Goal: Task Accomplishment & Management: Manage account settings

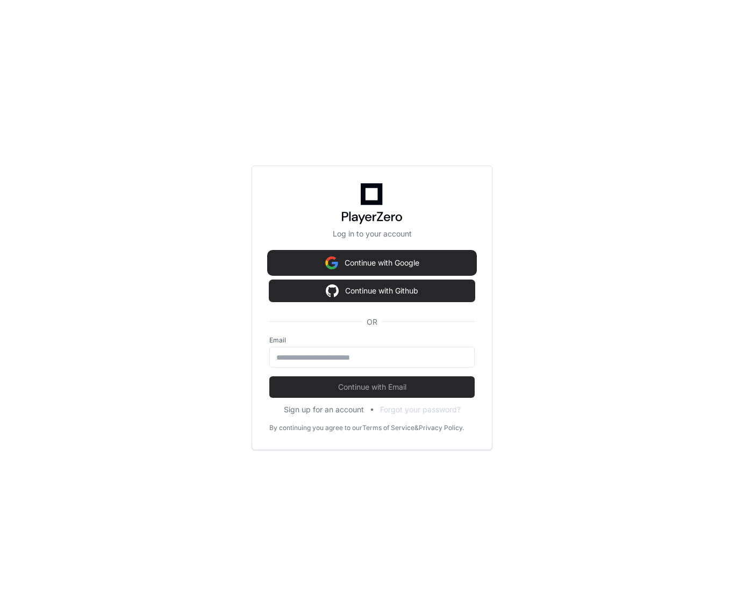
click at [356, 261] on button "Continue with Google" at bounding box center [371, 263] width 205 height 22
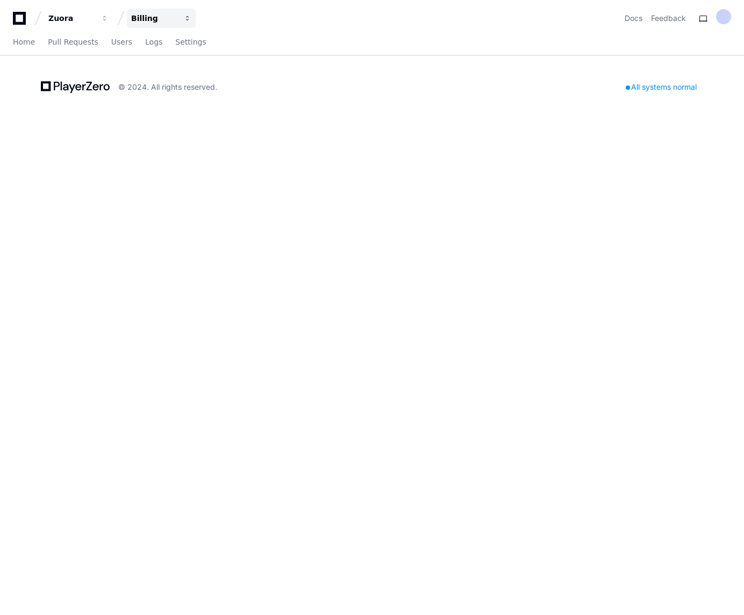
click at [144, 18] on div "Billing" at bounding box center [154, 18] width 46 height 11
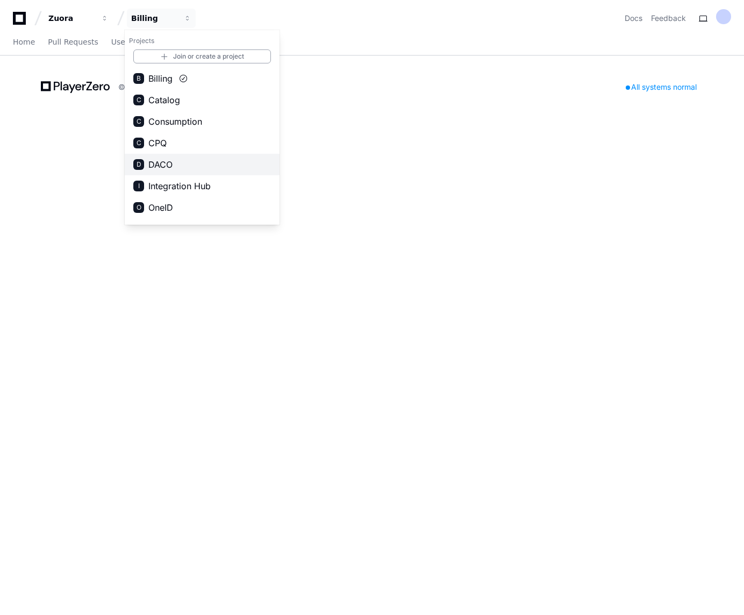
click at [159, 160] on span "DACO" at bounding box center [160, 164] width 24 height 13
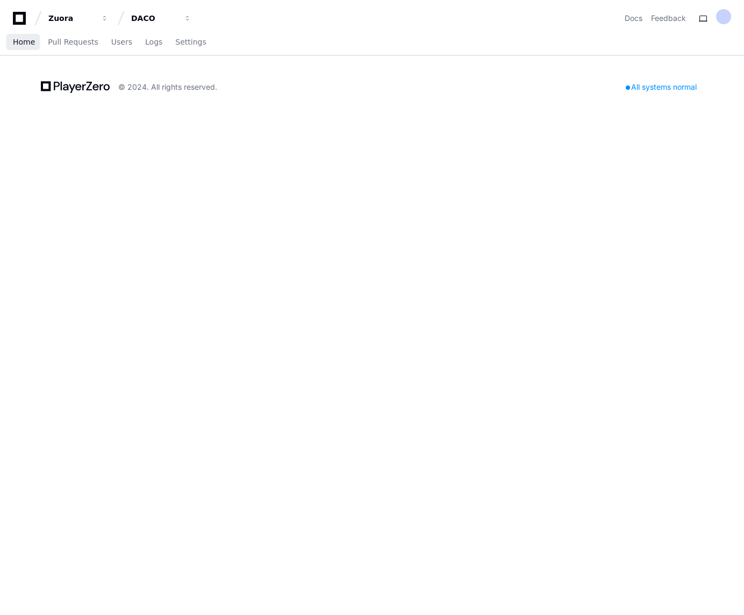
click at [18, 41] on span "Home" at bounding box center [24, 42] width 22 height 6
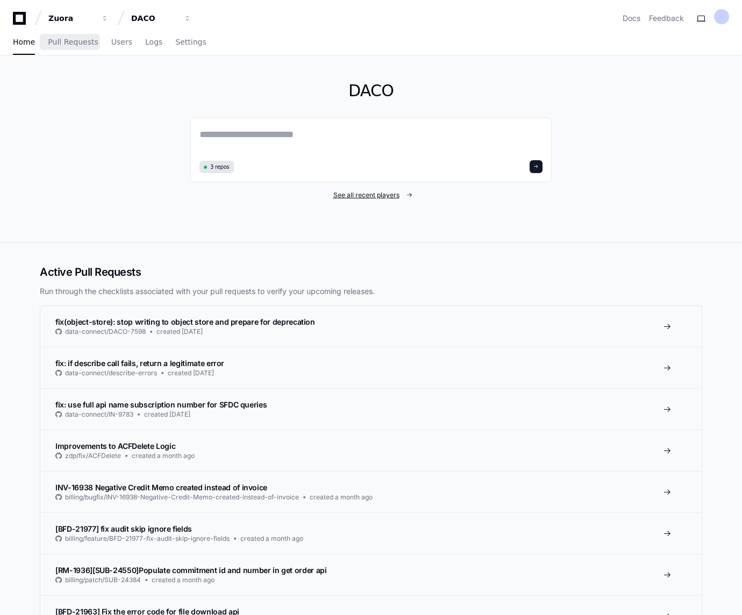
click at [355, 194] on span "See all recent players" at bounding box center [367, 195] width 66 height 9
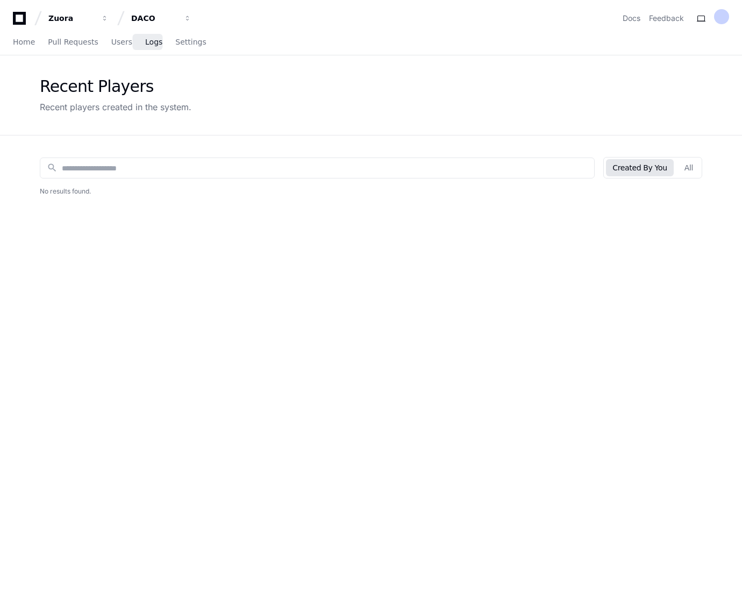
click at [149, 43] on span "Logs" at bounding box center [153, 42] width 17 height 6
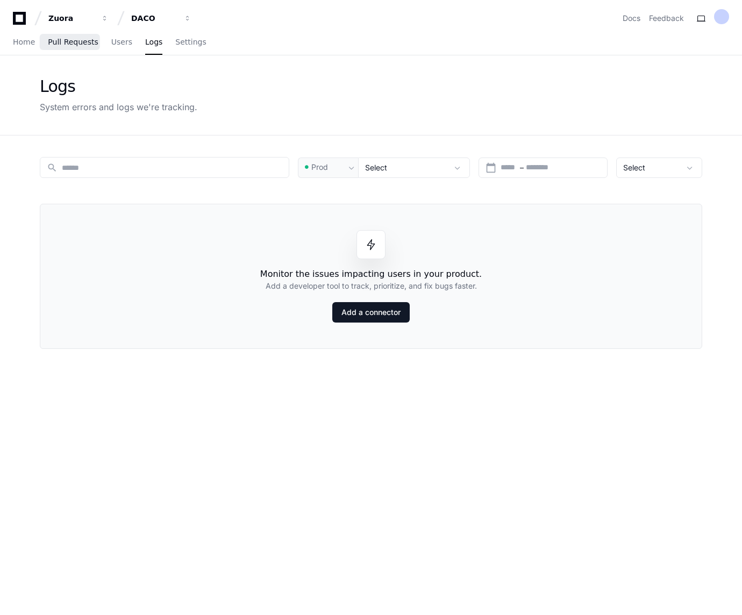
click at [76, 45] on span "Pull Requests" at bounding box center [73, 42] width 50 height 6
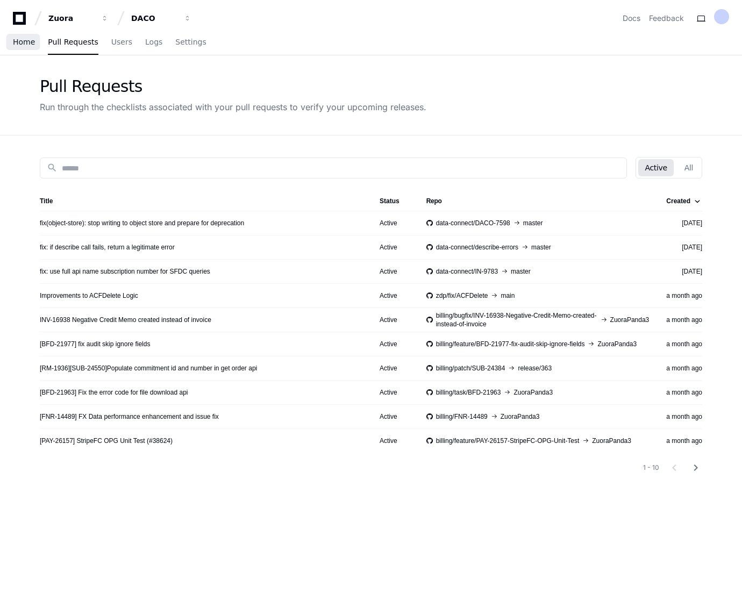
click at [25, 44] on span "Home" at bounding box center [24, 42] width 22 height 6
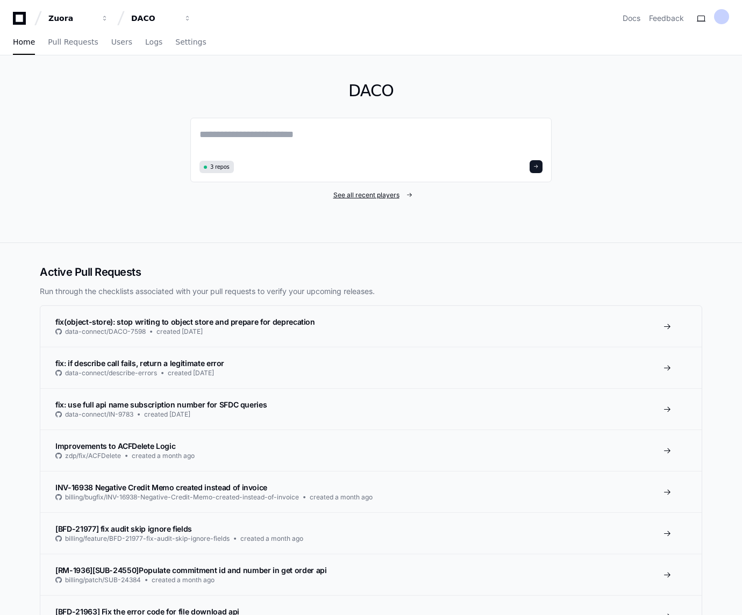
click at [350, 198] on span "See all recent players" at bounding box center [367, 195] width 66 height 9
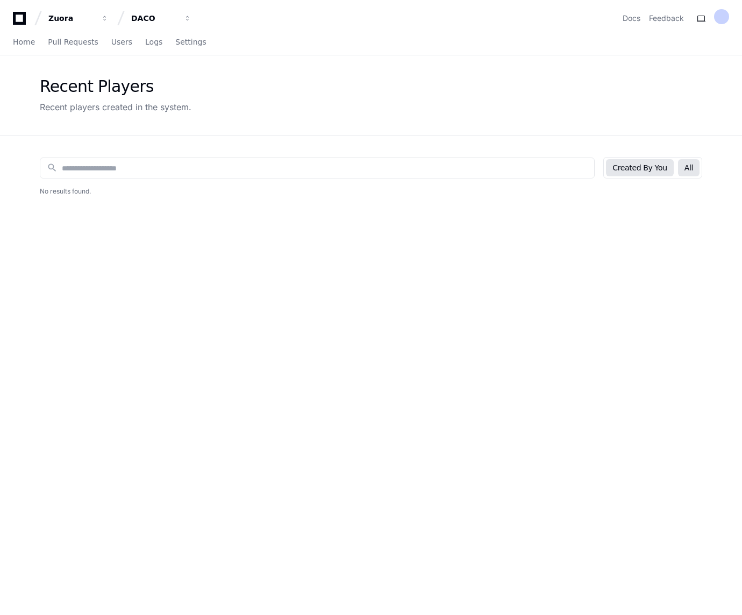
click at [695, 163] on button "All" at bounding box center [689, 167] width 22 height 17
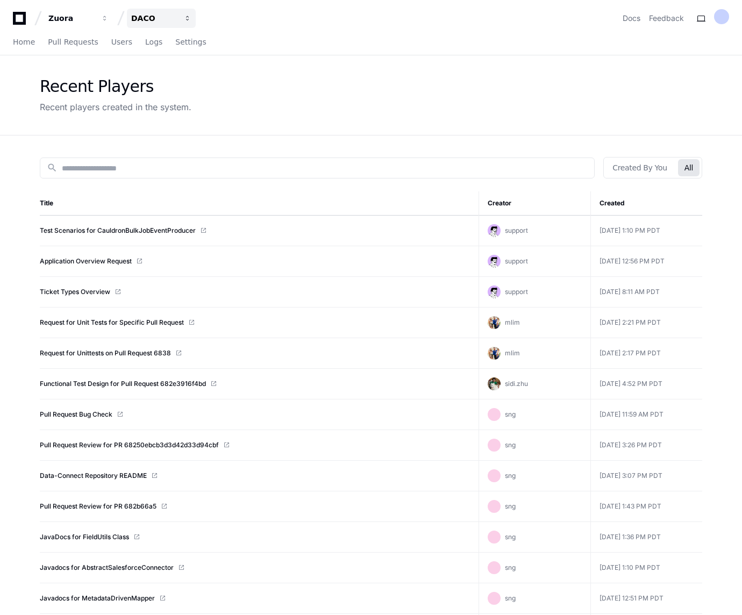
click at [144, 19] on div "DACO" at bounding box center [154, 18] width 46 height 11
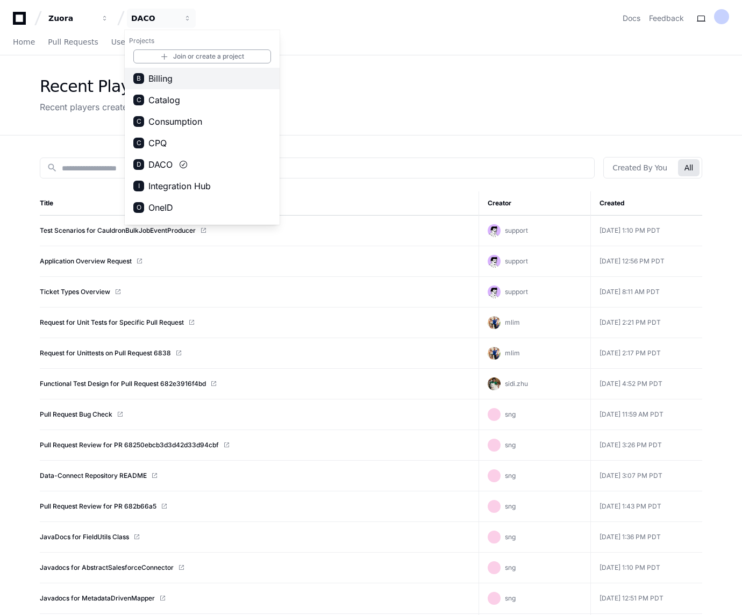
click at [159, 79] on span "Billing" at bounding box center [160, 78] width 24 height 13
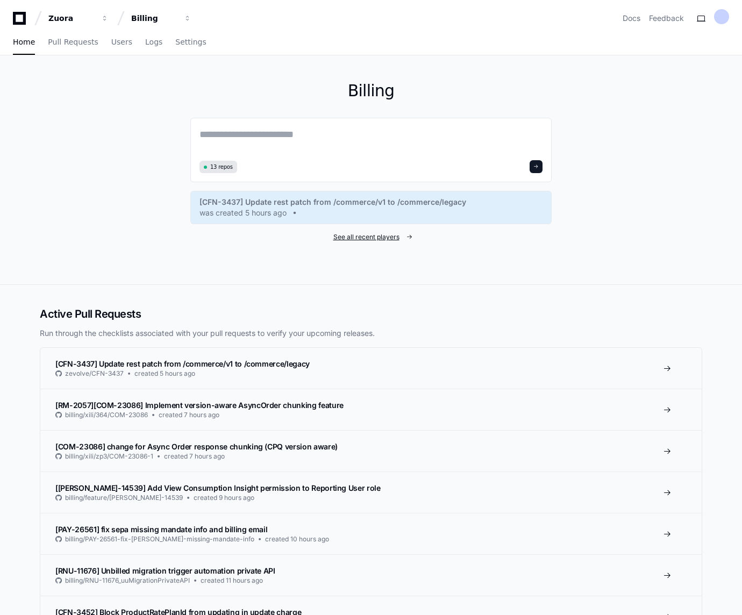
click at [347, 238] on span "See all recent players" at bounding box center [367, 237] width 66 height 9
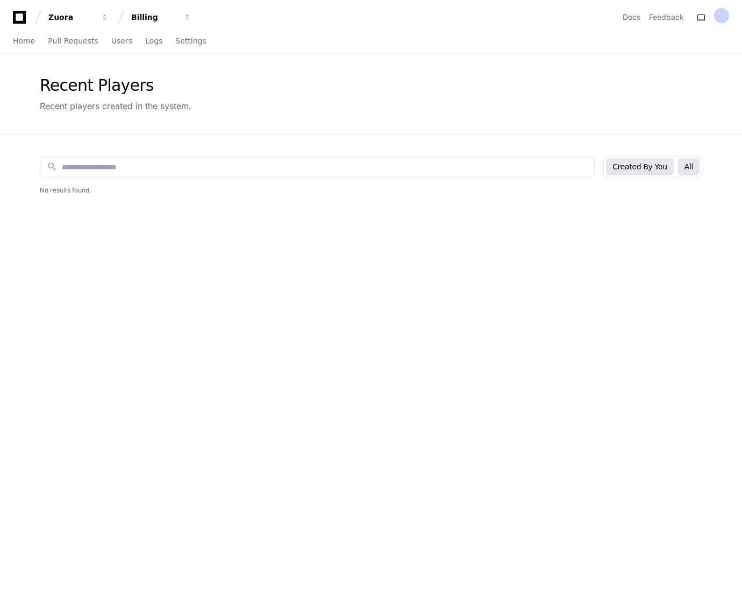
click at [689, 172] on button "All" at bounding box center [689, 166] width 22 height 17
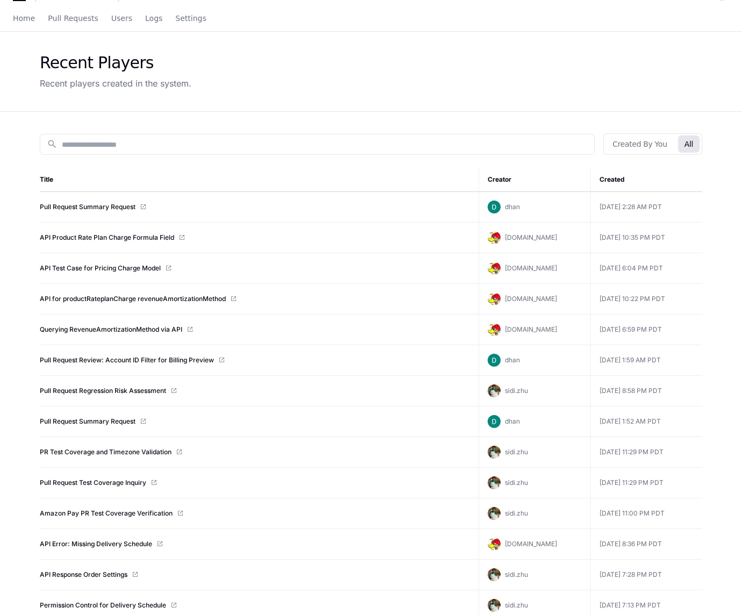
scroll to position [25, 0]
click at [111, 17] on span "Users" at bounding box center [121, 17] width 21 height 6
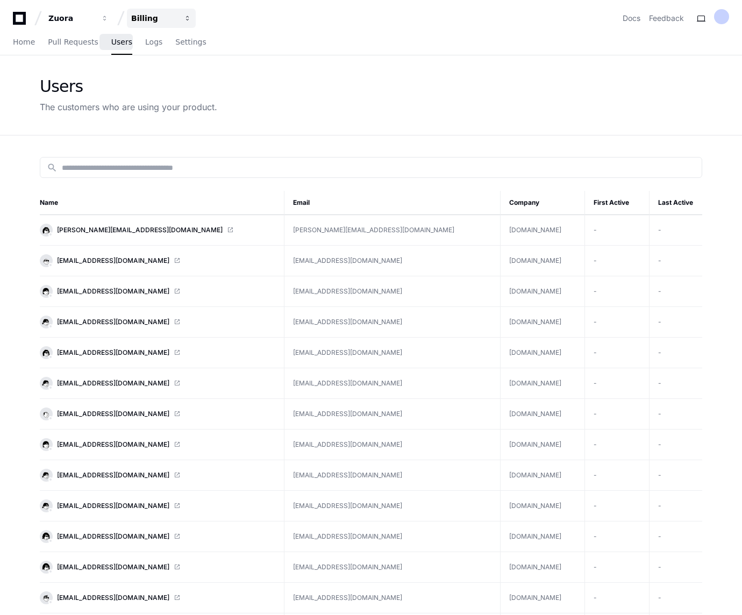
click at [134, 19] on div "Billing" at bounding box center [154, 18] width 46 height 11
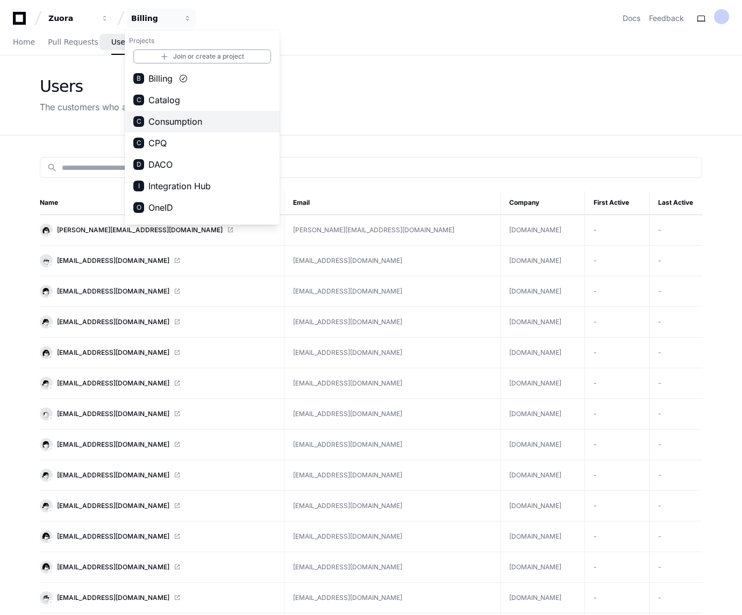
click at [169, 123] on span "Consumption" at bounding box center [175, 121] width 54 height 13
